Goal: Task Accomplishment & Management: Manage account settings

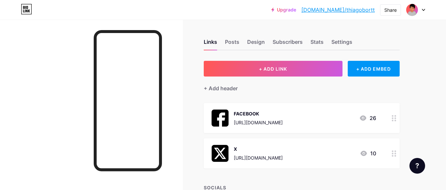
click at [353, 8] on link "[DOMAIN_NAME]/thiagobortt" at bounding box center [339, 10] width 74 height 8
click at [257, 41] on div "Design" at bounding box center [256, 44] width 18 height 12
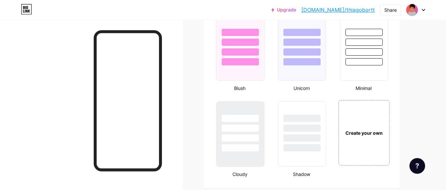
scroll to position [733, 0]
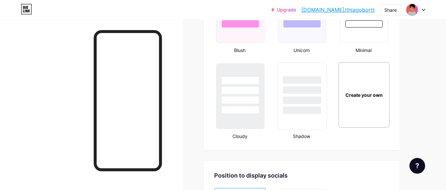
click at [294, 94] on div at bounding box center [302, 88] width 49 height 51
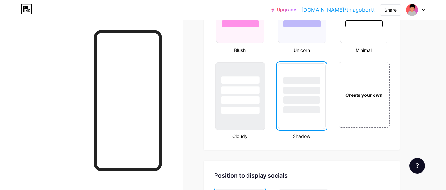
click at [252, 98] on div at bounding box center [240, 100] width 38 height 8
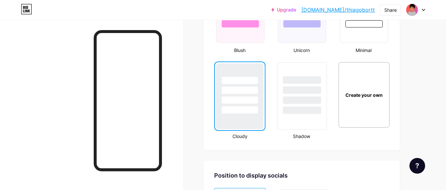
click at [301, 96] on div at bounding box center [302, 88] width 49 height 51
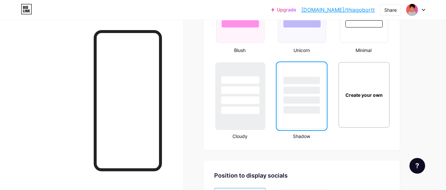
click at [260, 96] on div at bounding box center [240, 88] width 49 height 51
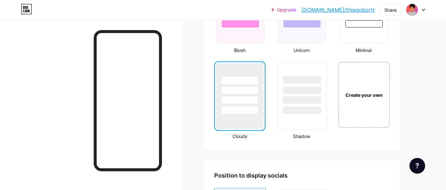
click at [309, 97] on div at bounding box center [302, 100] width 38 height 8
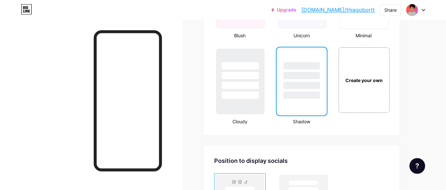
scroll to position [700, 0]
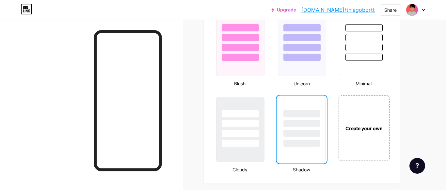
click at [361, 9] on link "[DOMAIN_NAME]/thiagobortt" at bounding box center [339, 10] width 74 height 8
click at [254, 119] on div at bounding box center [240, 121] width 49 height 51
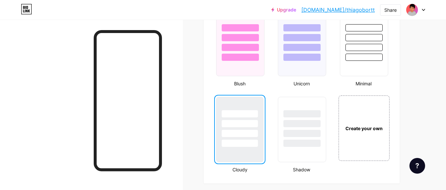
click at [346, 12] on link "[DOMAIN_NAME]/thiagobortt" at bounding box center [339, 10] width 74 height 8
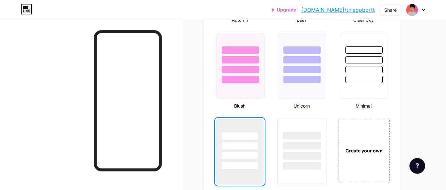
scroll to position [667, 0]
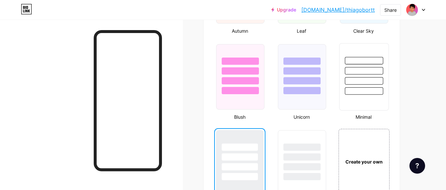
click at [359, 85] on div at bounding box center [363, 68] width 49 height 51
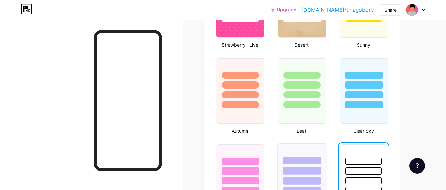
scroll to position [633, 0]
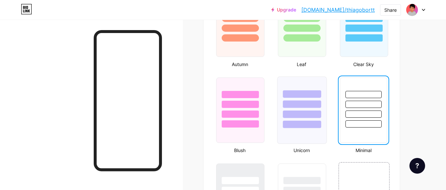
click at [303, 92] on div at bounding box center [302, 94] width 38 height 8
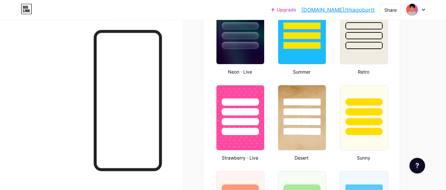
scroll to position [467, 0]
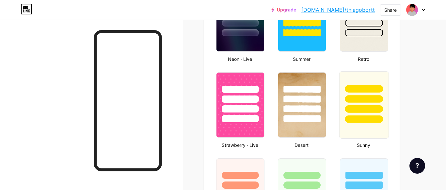
click at [354, 94] on div at bounding box center [363, 97] width 49 height 51
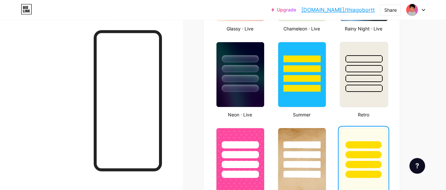
scroll to position [400, 0]
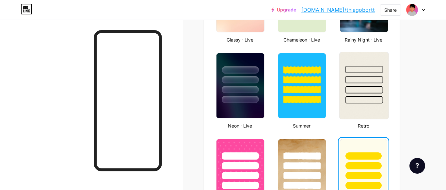
click at [356, 85] on div at bounding box center [363, 77] width 49 height 51
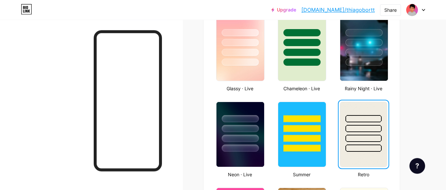
scroll to position [300, 0]
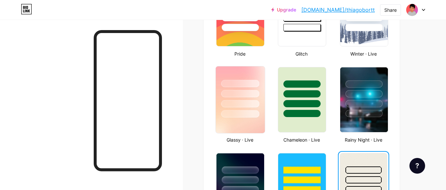
click at [256, 98] on div at bounding box center [240, 91] width 49 height 51
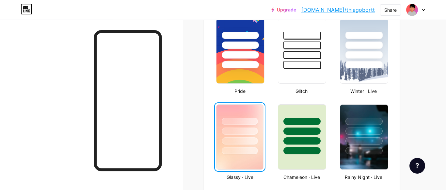
scroll to position [233, 0]
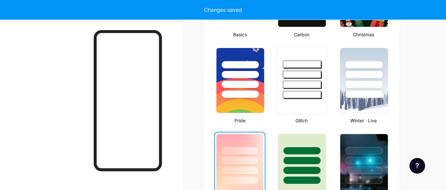
click at [302, 90] on div at bounding box center [302, 72] width 49 height 51
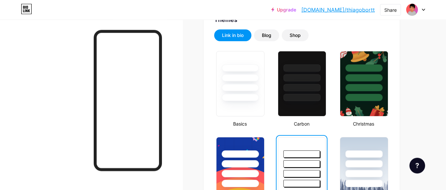
scroll to position [133, 0]
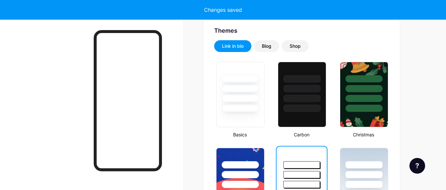
click at [302, 90] on div at bounding box center [302, 88] width 37 height 7
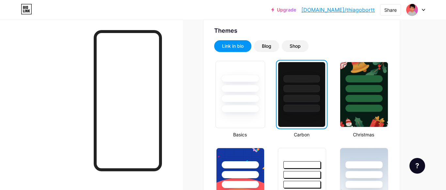
click at [242, 92] on div at bounding box center [240, 86] width 49 height 51
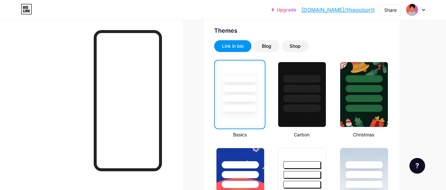
click at [352, 12] on link "[DOMAIN_NAME]/thiagobortt" at bounding box center [339, 10] width 74 height 8
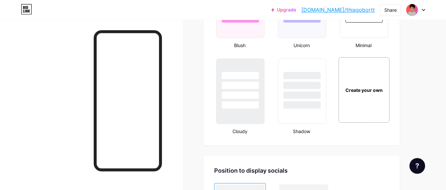
scroll to position [733, 0]
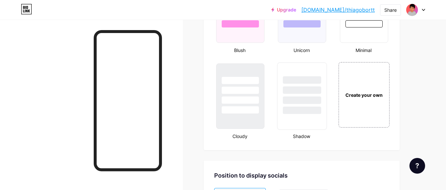
click at [296, 76] on div at bounding box center [302, 80] width 38 height 8
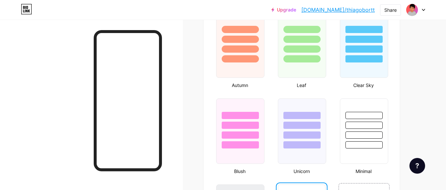
scroll to position [600, 0]
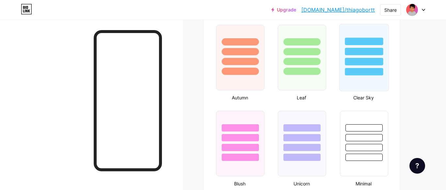
click at [356, 71] on div at bounding box center [364, 72] width 38 height 8
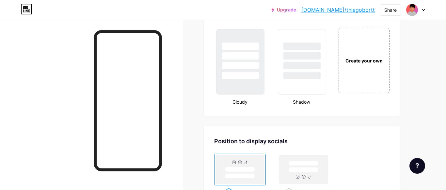
scroll to position [766, 0]
click at [305, 75] on div at bounding box center [302, 77] width 38 height 8
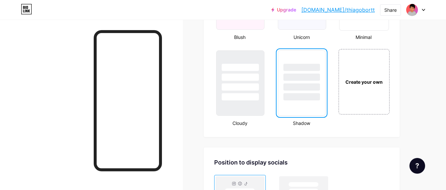
scroll to position [733, 0]
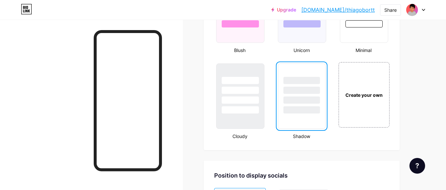
click at [349, 12] on link "[DOMAIN_NAME]/thiagobortt" at bounding box center [339, 10] width 74 height 8
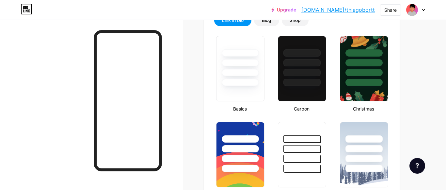
scroll to position [33, 0]
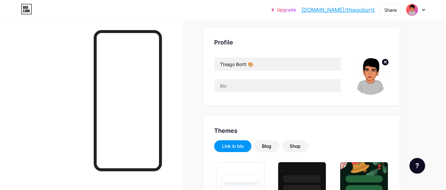
click at [411, 11] on img at bounding box center [412, 10] width 10 height 10
